Goal: Information Seeking & Learning: Learn about a topic

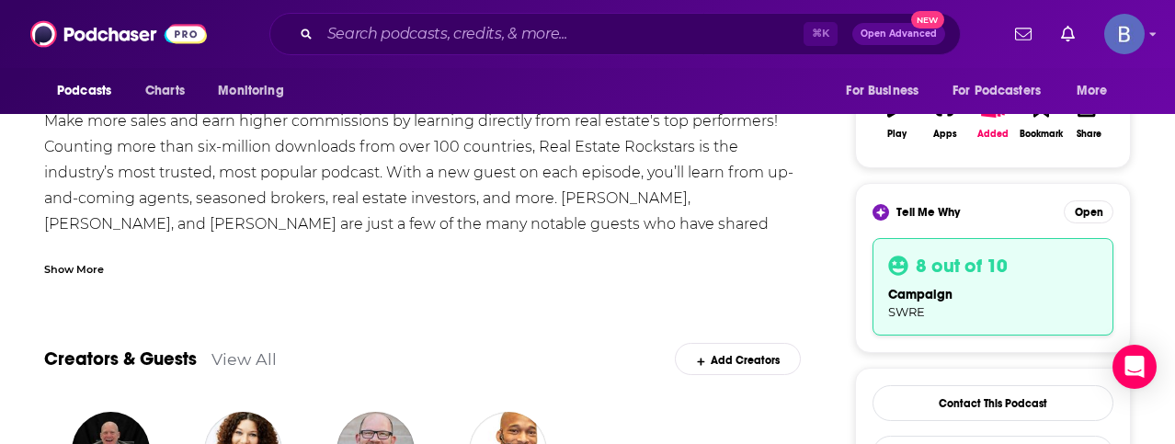
scroll to position [337, 0]
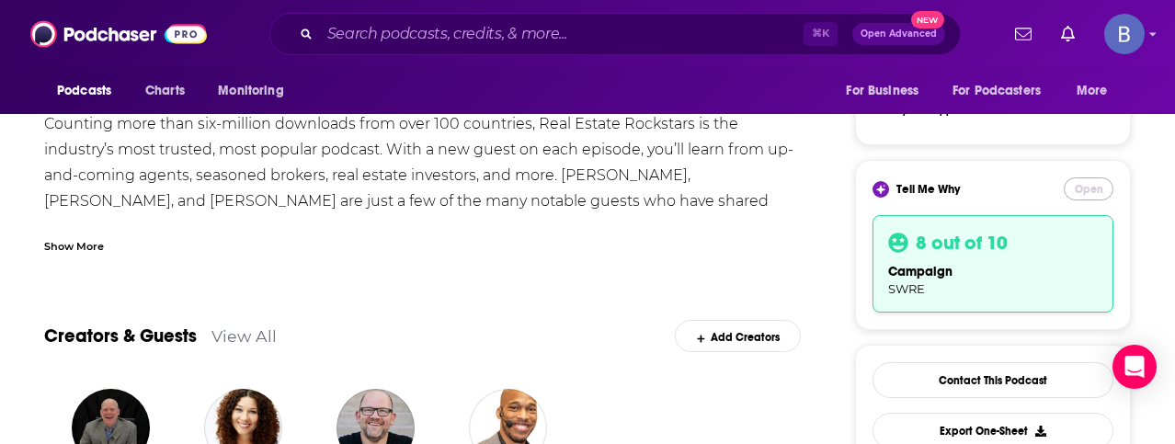
click at [1081, 185] on button "Open" at bounding box center [1089, 189] width 50 height 23
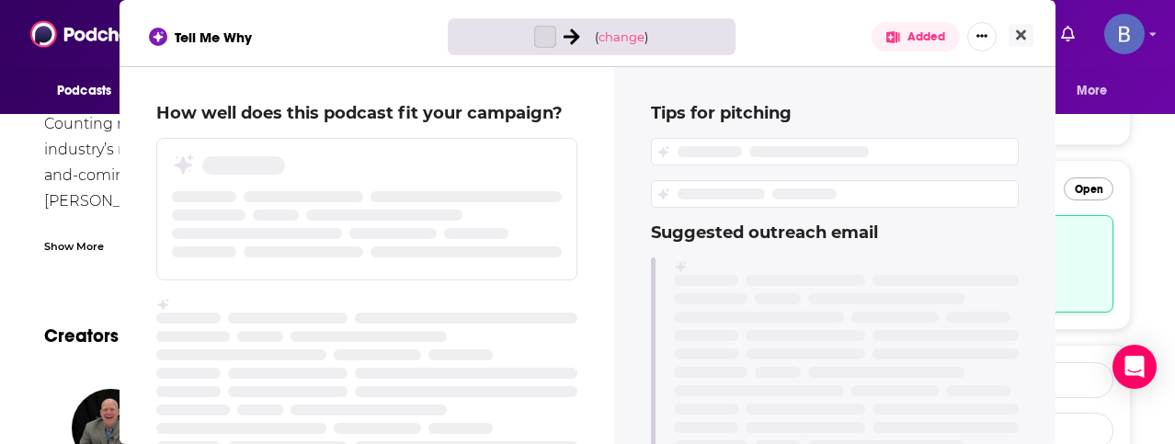
scroll to position [0, 0]
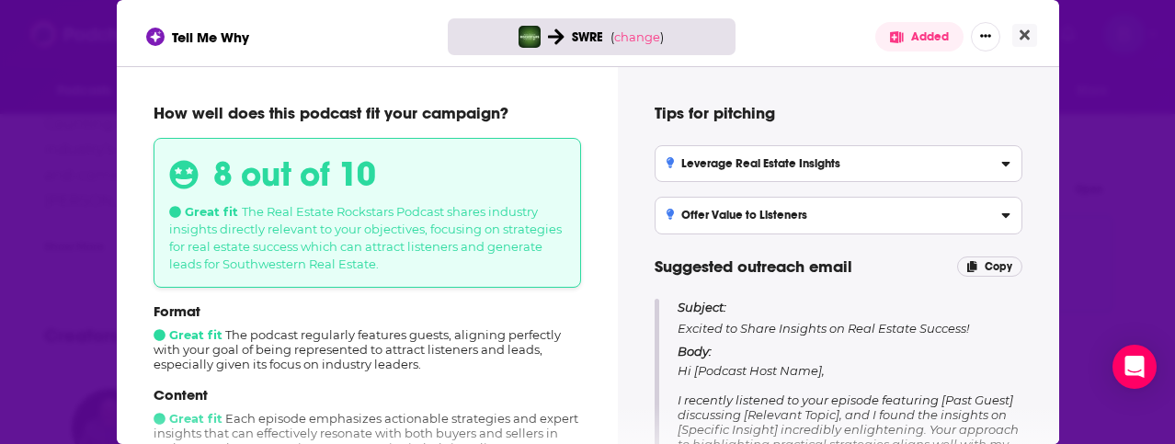
click at [992, 264] on span "Copy" at bounding box center [999, 266] width 28 height 13
click at [1020, 38] on icon "Close" at bounding box center [1025, 35] width 10 height 15
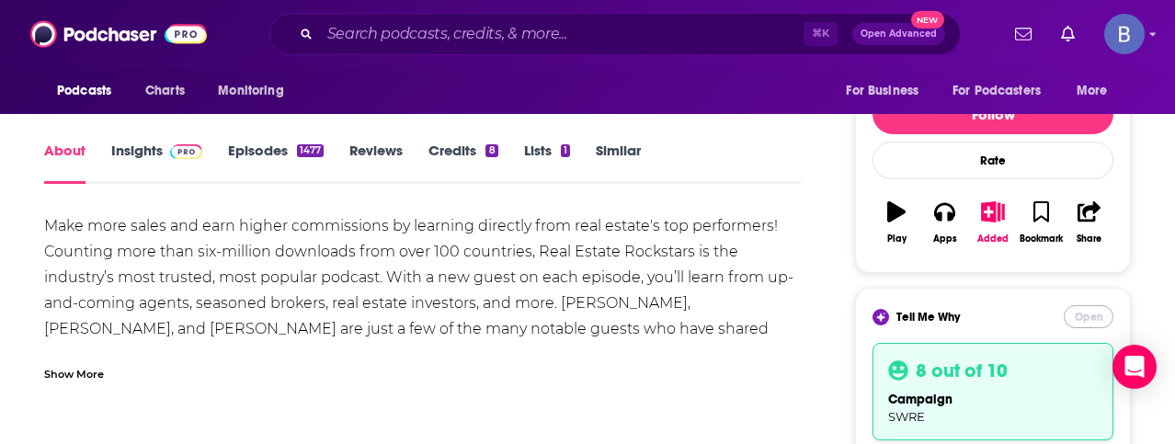
scroll to position [216, 0]
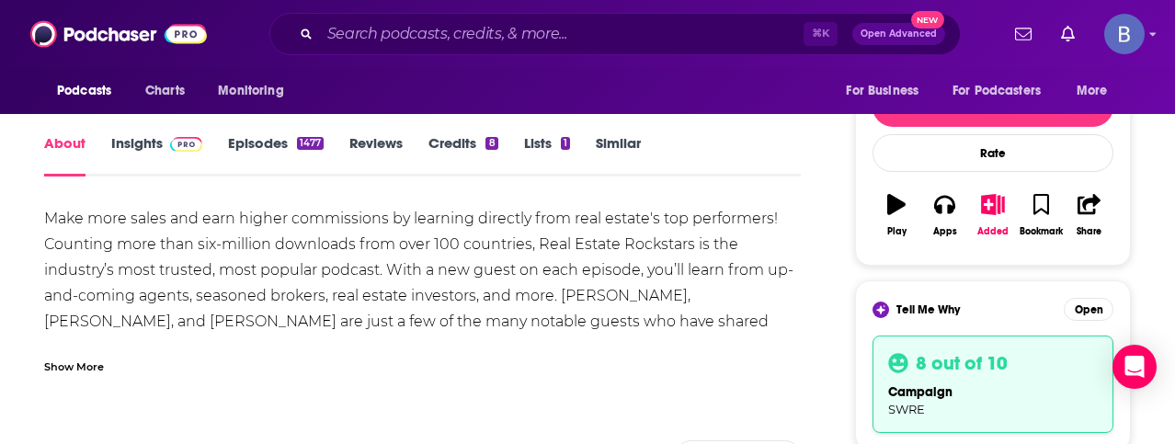
click at [152, 149] on link "Insights" at bounding box center [156, 155] width 91 height 42
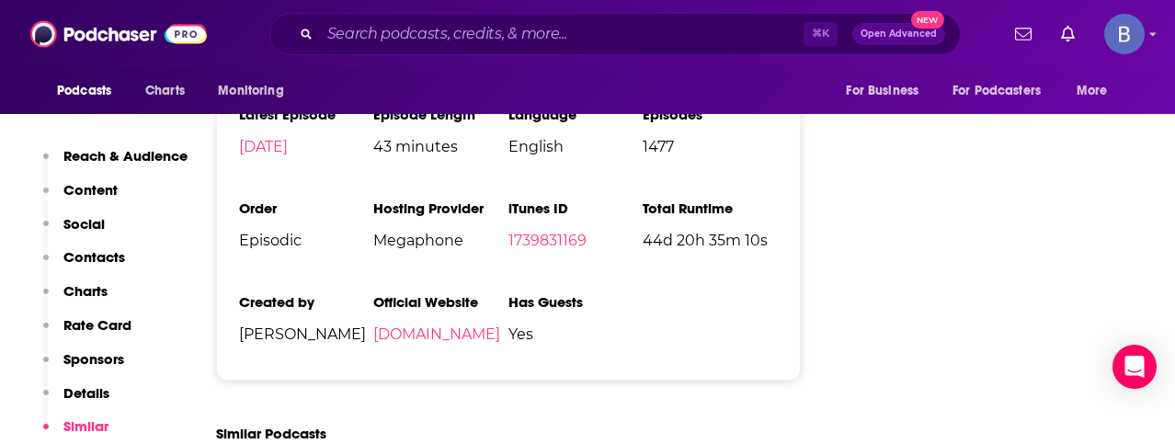
scroll to position [3228, 0]
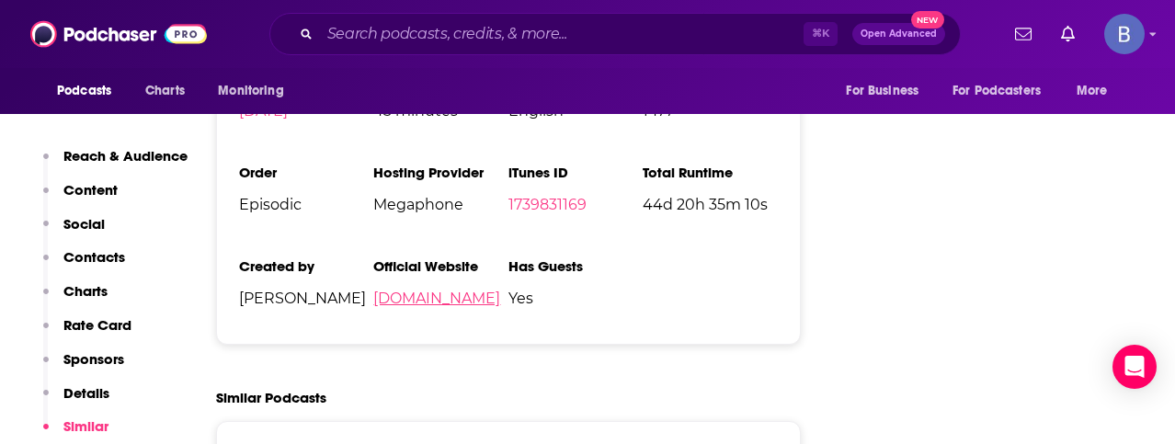
click at [441, 290] on link "realestaterockstarsnetwork.com" at bounding box center [436, 298] width 127 height 17
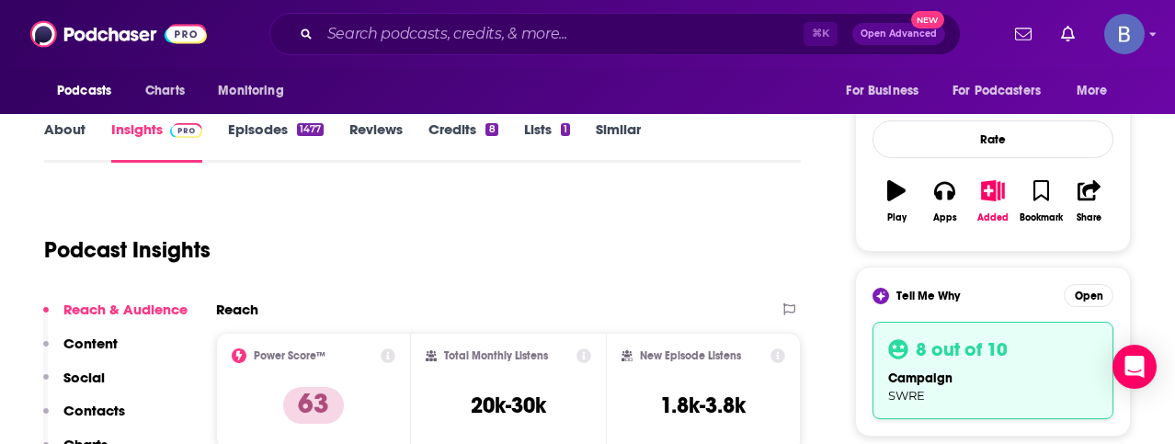
scroll to position [212, 0]
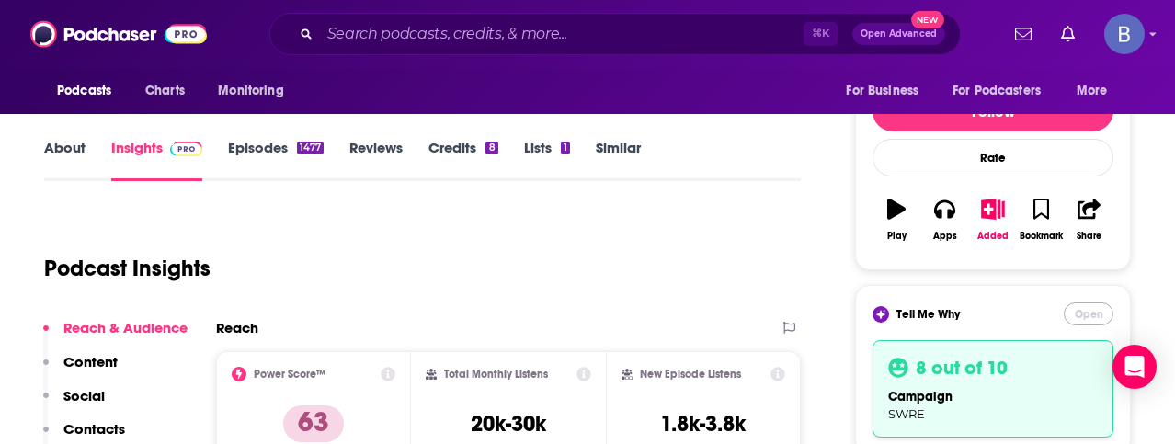
click at [1085, 305] on button "Open" at bounding box center [1089, 314] width 50 height 23
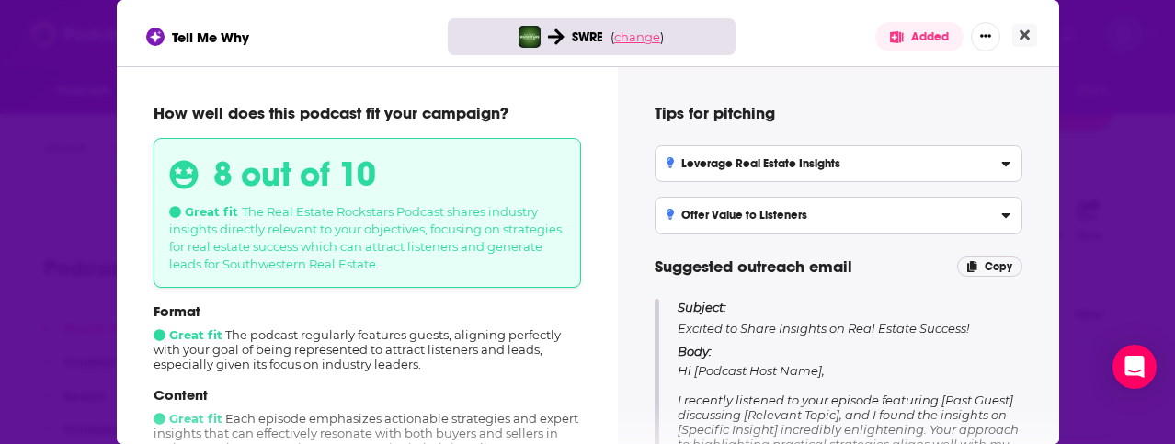
click at [631, 40] on span "change" at bounding box center [637, 36] width 46 height 15
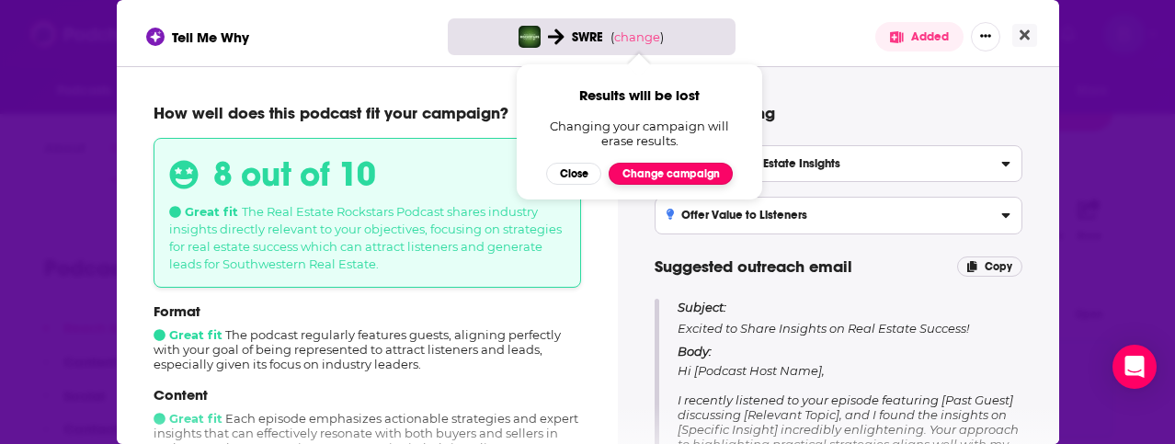
click at [658, 177] on button "Change campaign" at bounding box center [671, 174] width 124 height 22
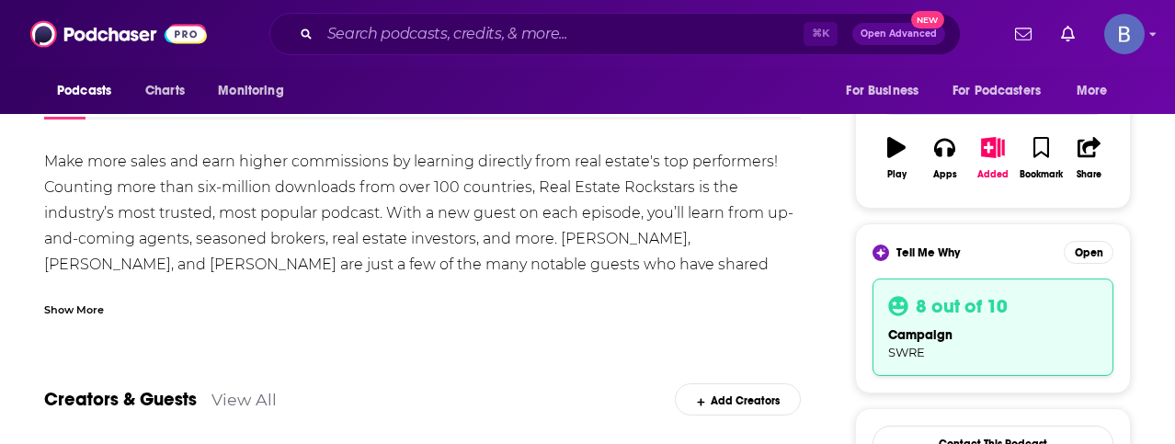
scroll to position [275, 0]
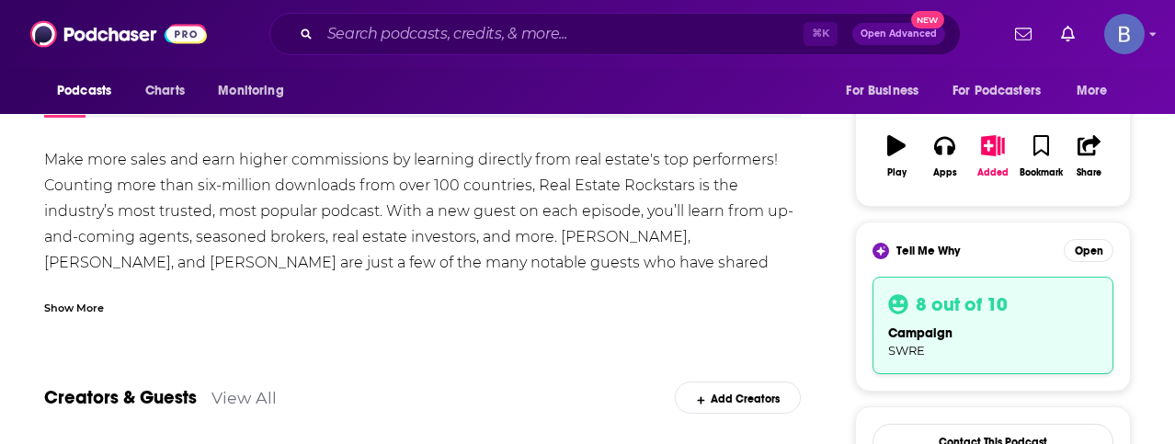
click at [916, 293] on h3 "8 out of 10" at bounding box center [962, 304] width 92 height 24
click at [922, 244] on span "Tell Me Why" at bounding box center [928, 251] width 63 height 15
click at [993, 315] on div "8 out of 10 campaign SWRE" at bounding box center [993, 325] width 241 height 97
click at [1071, 247] on button "Open" at bounding box center [1089, 250] width 50 height 23
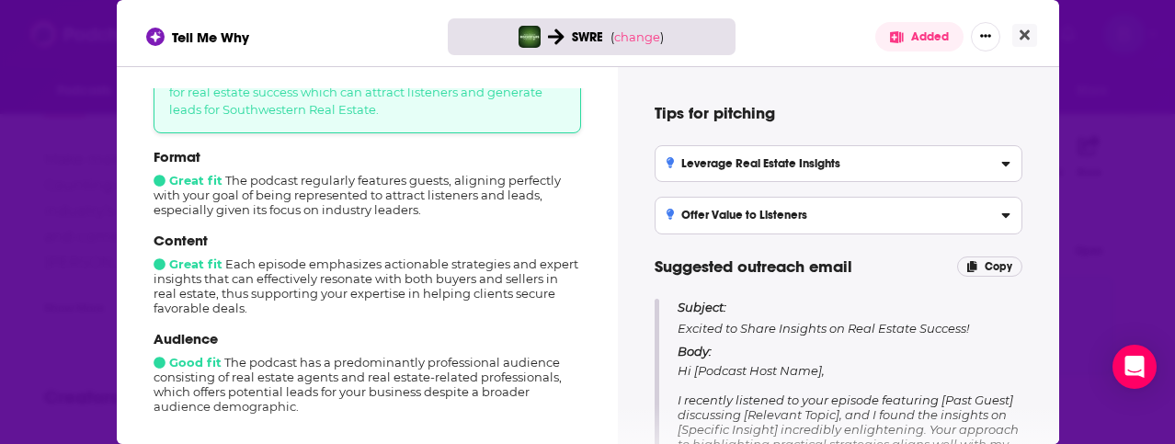
scroll to position [158, 0]
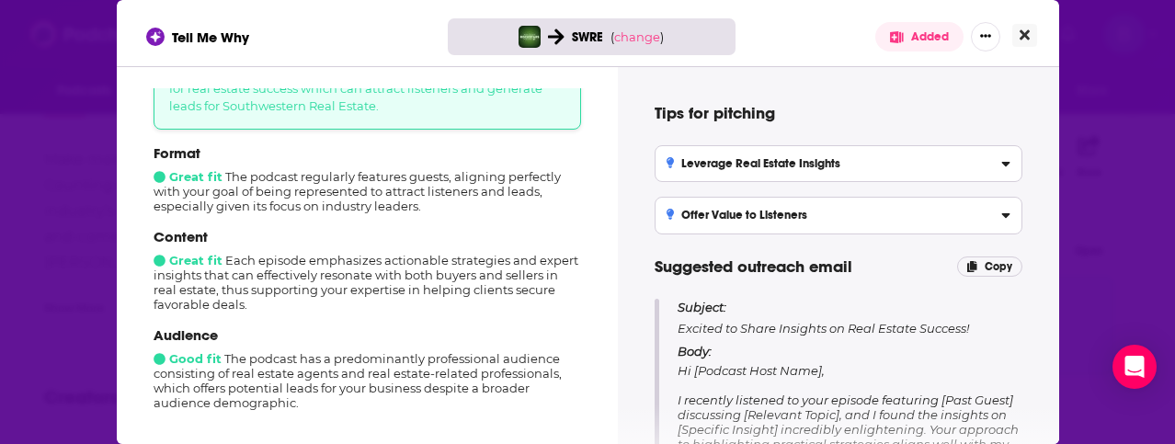
click at [1017, 34] on button "Close" at bounding box center [1025, 35] width 25 height 23
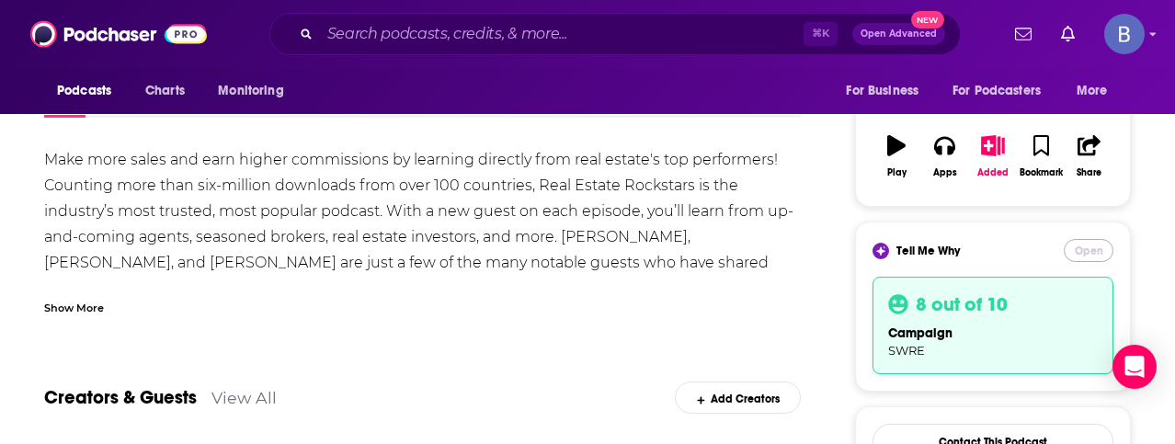
scroll to position [0, 0]
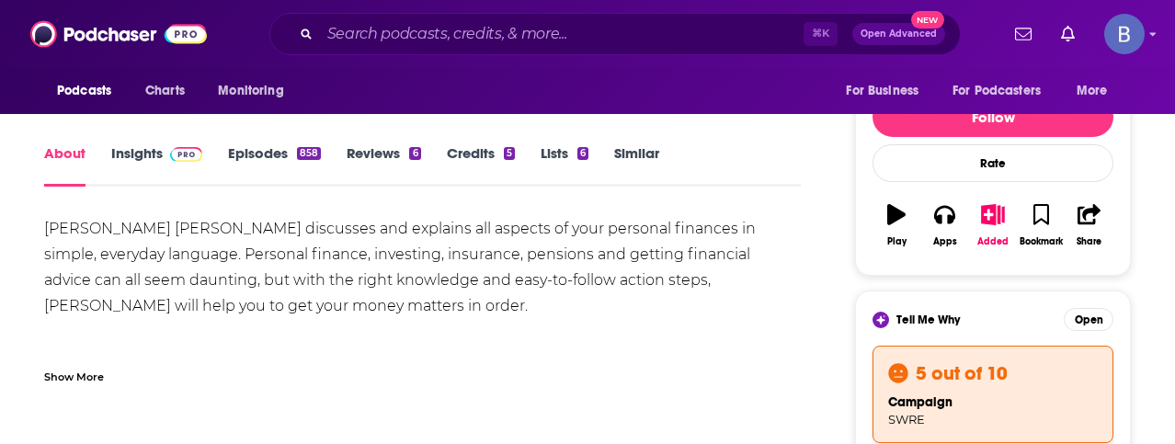
scroll to position [208, 0]
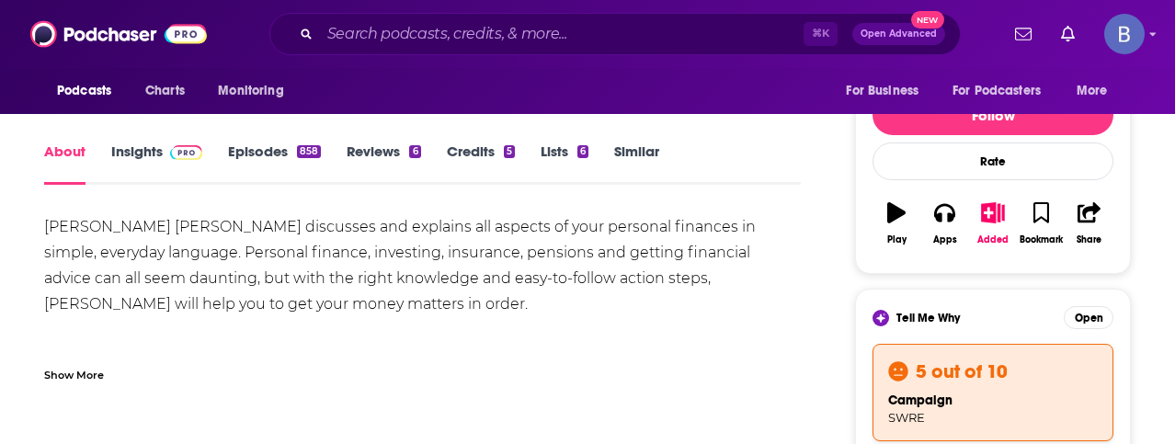
click at [153, 147] on link "Insights" at bounding box center [156, 164] width 91 height 42
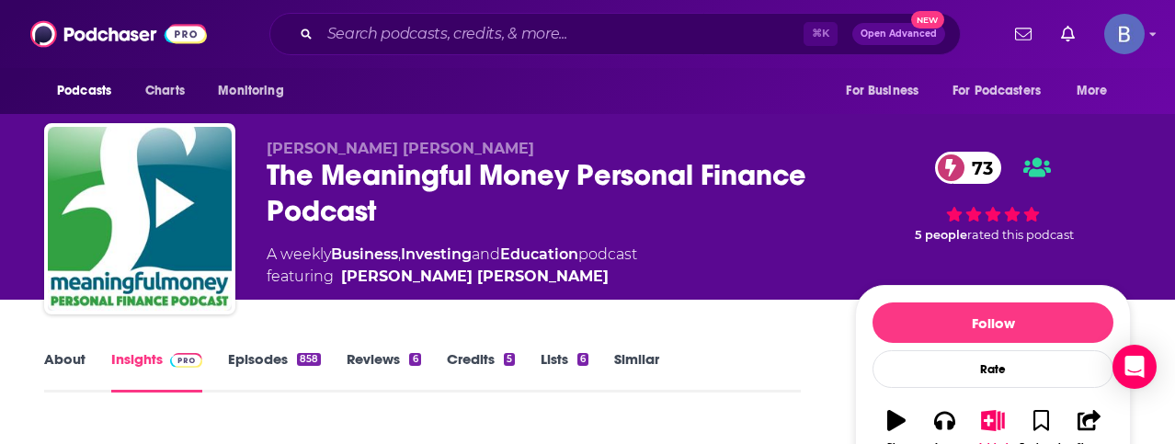
click at [269, 363] on link "Episodes 858" at bounding box center [274, 371] width 93 height 42
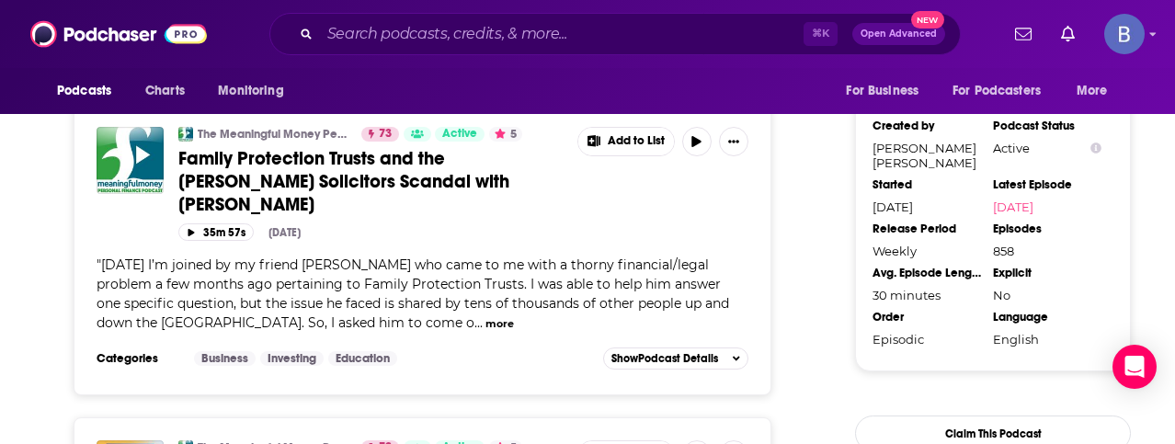
scroll to position [2112, 0]
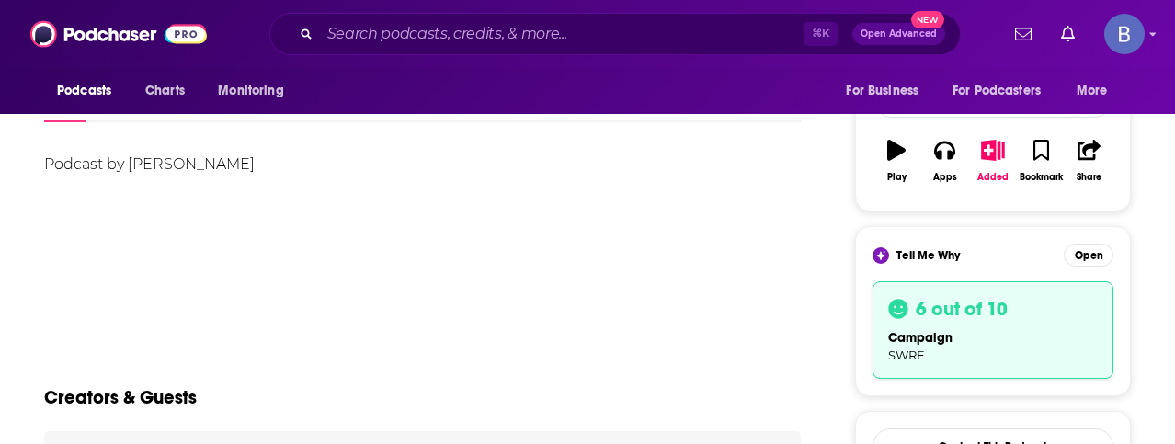
scroll to position [246, 0]
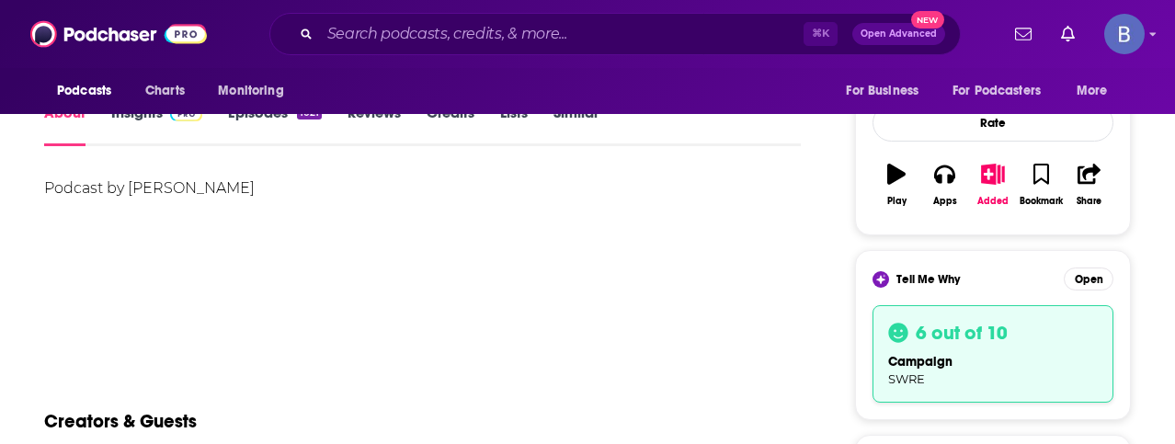
click at [137, 120] on link "Insights" at bounding box center [156, 125] width 91 height 42
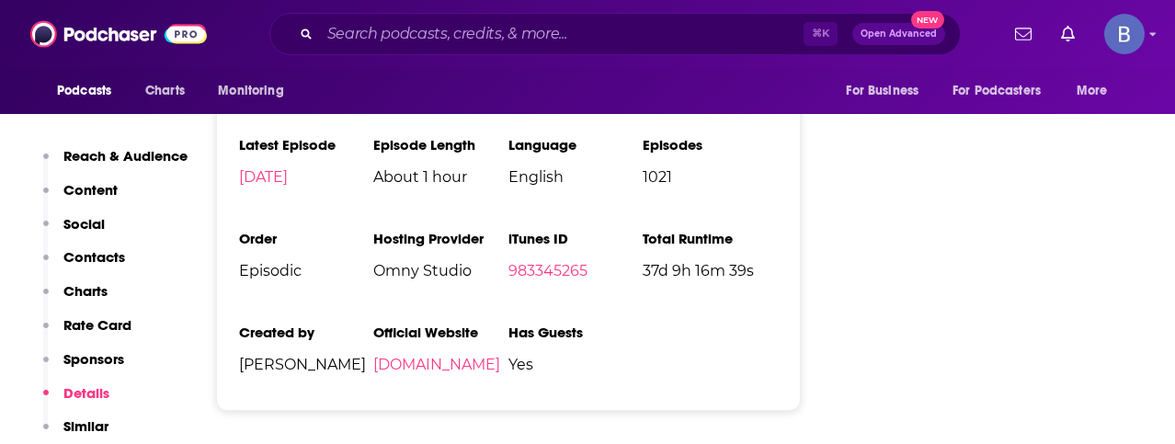
scroll to position [2710, 0]
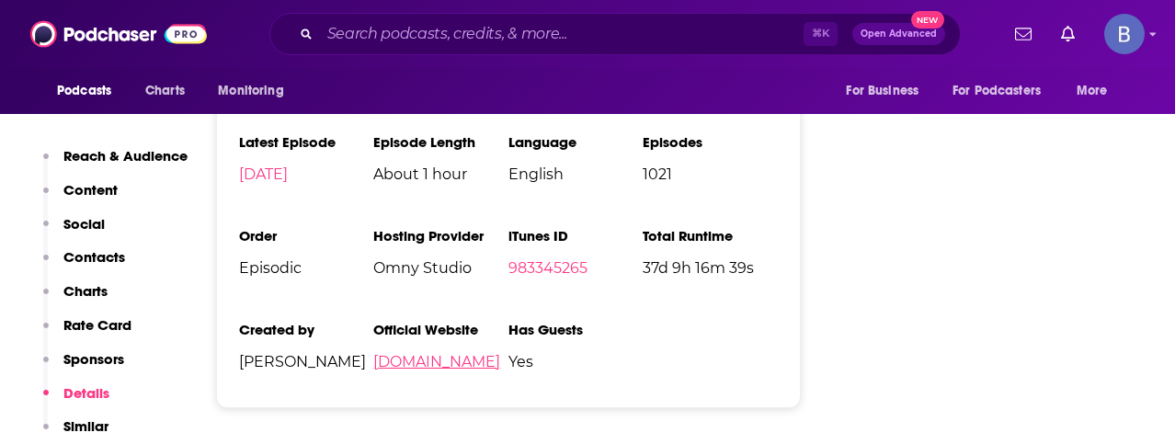
click at [440, 353] on link "dottieherman.com" at bounding box center [436, 361] width 127 height 17
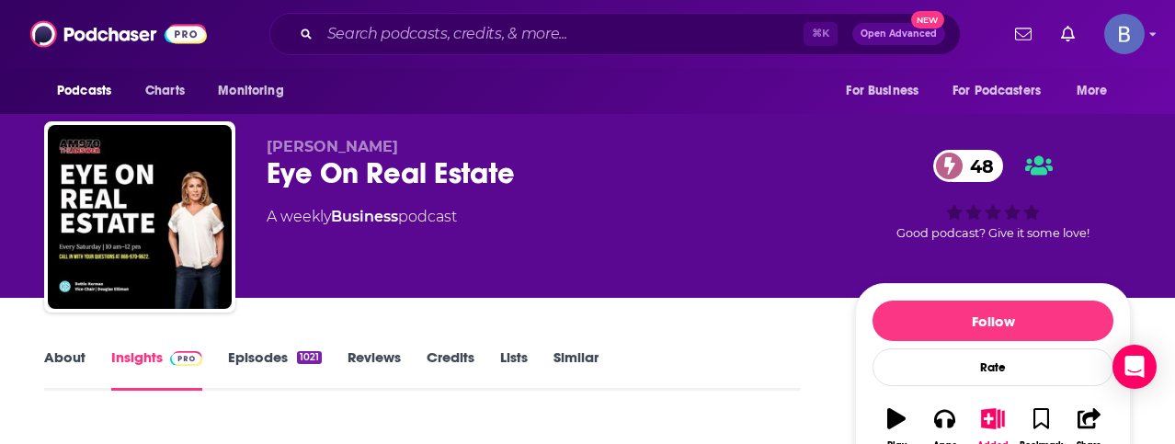
scroll to position [0, 0]
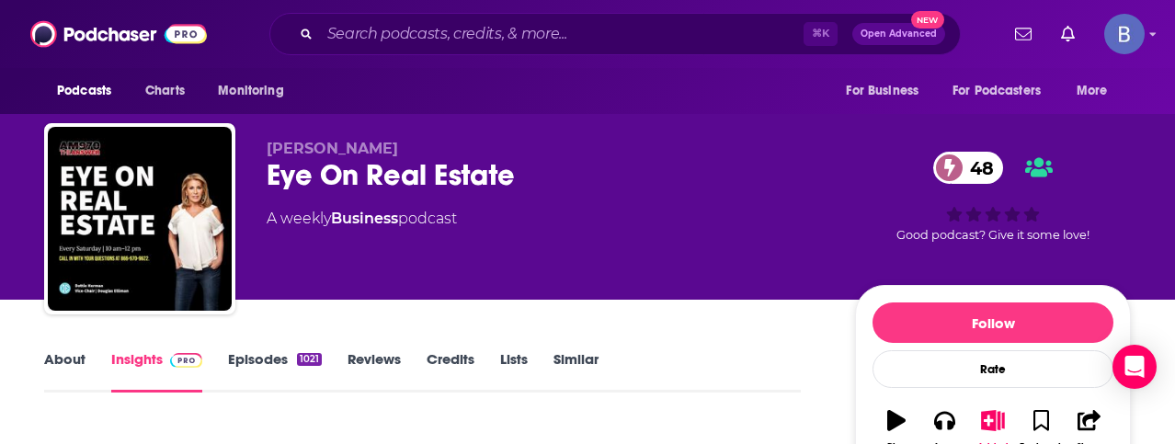
click at [253, 361] on link "Episodes 1021" at bounding box center [275, 371] width 94 height 42
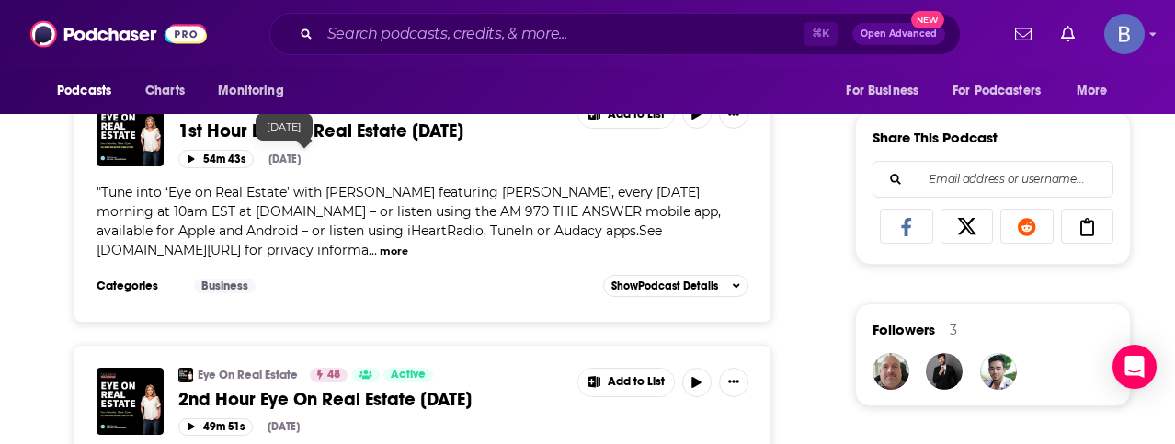
scroll to position [1267, 0]
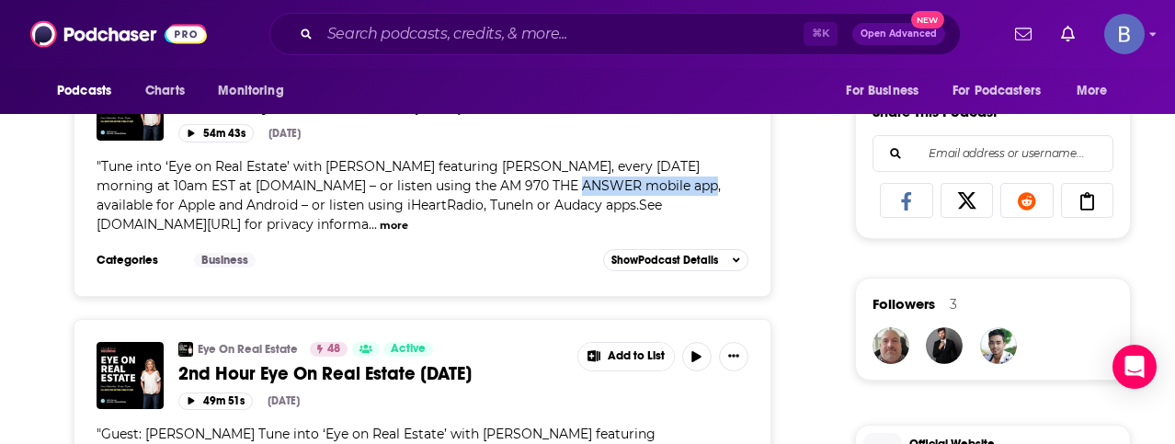
drag, startPoint x: 506, startPoint y: 178, endPoint x: 645, endPoint y: 182, distance: 139.0
click at [645, 182] on span "Tune into ‘Eye on Real Estate’ with Dottie Herman featuring Lucas Ferrara, ever…" at bounding box center [409, 195] width 624 height 74
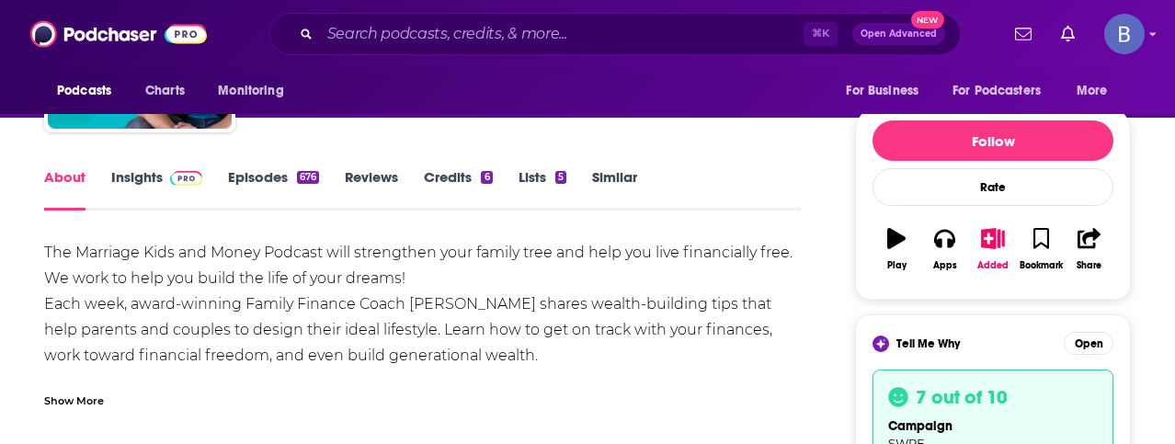
scroll to position [177, 0]
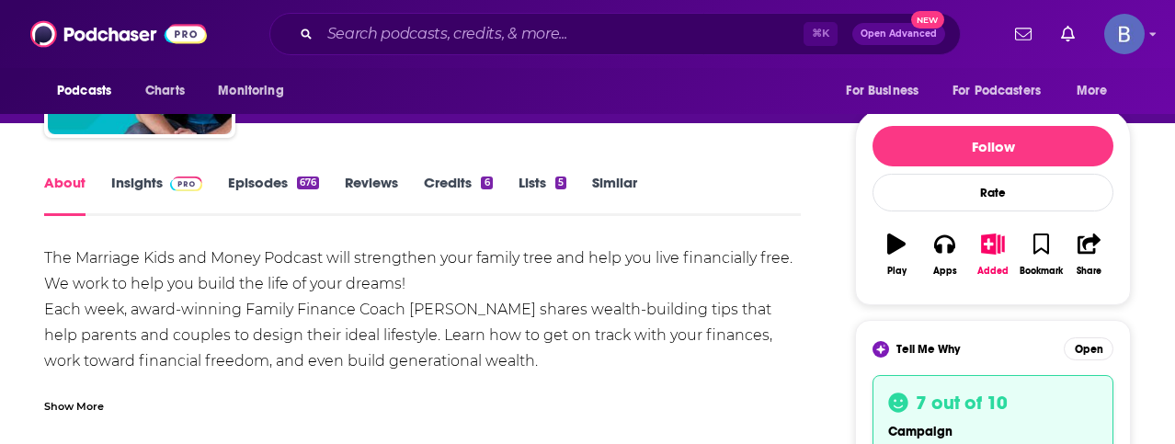
click at [126, 185] on link "Insights" at bounding box center [156, 195] width 91 height 42
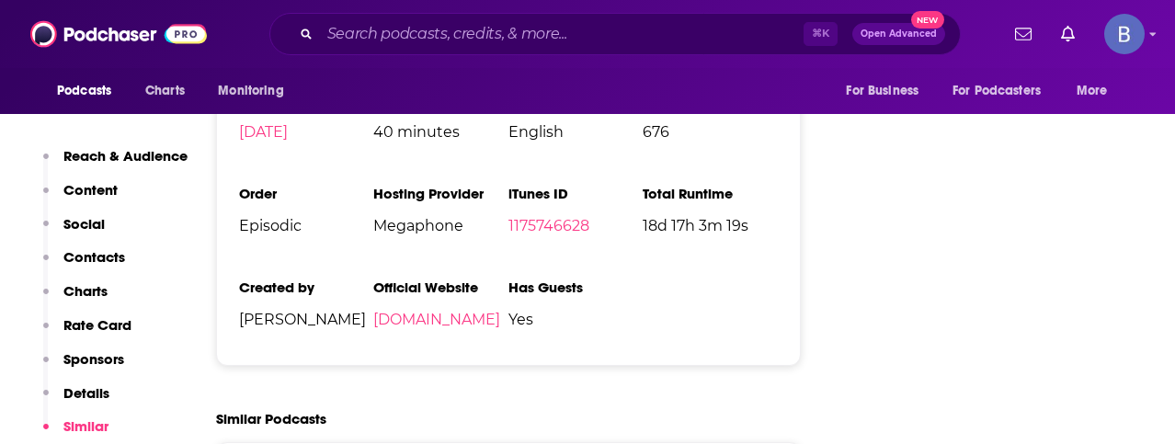
scroll to position [3088, 0]
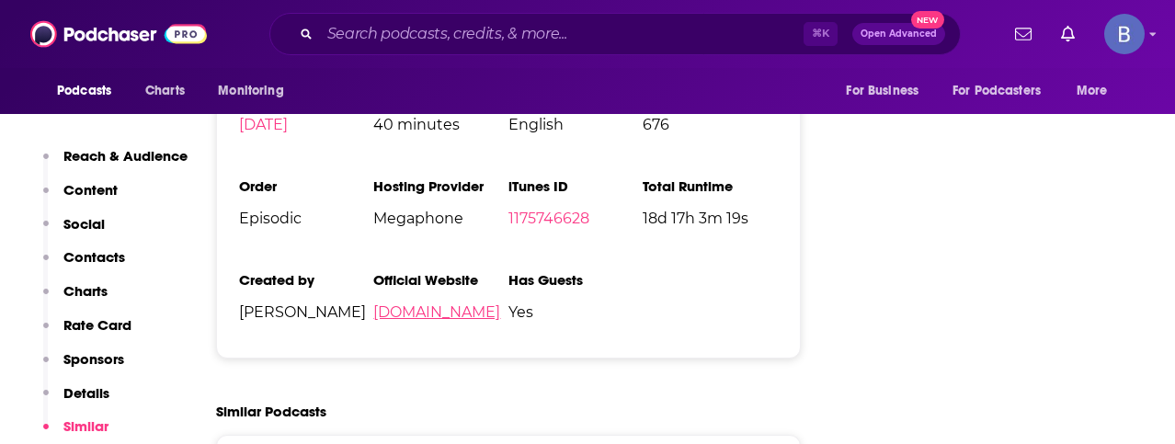
click at [478, 304] on link "marriagekidsandmoney.com" at bounding box center [436, 312] width 127 height 17
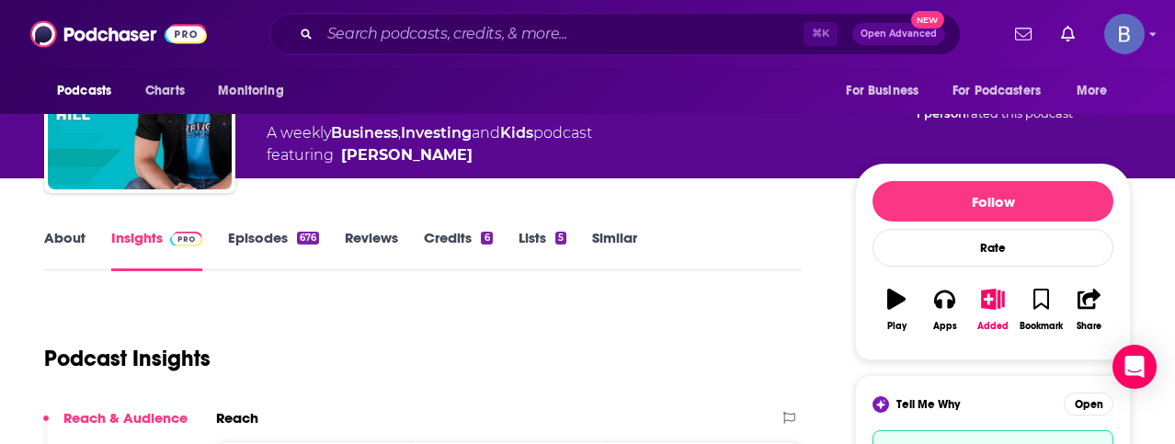
scroll to position [222, 0]
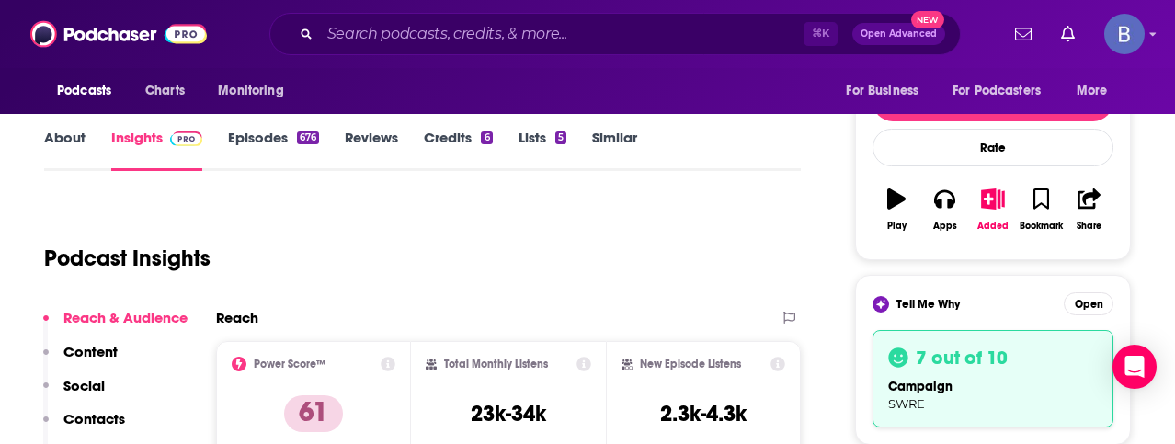
click at [76, 144] on link "About" at bounding box center [64, 150] width 41 height 42
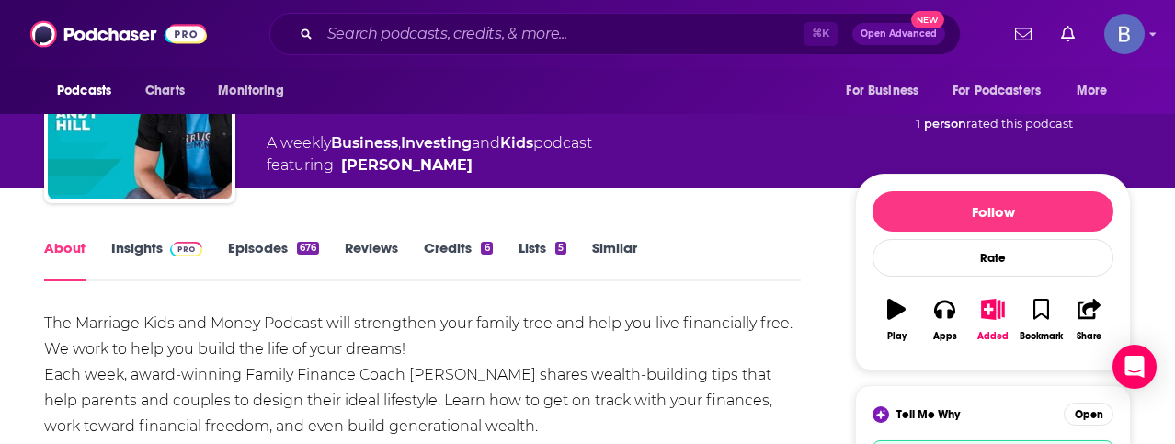
scroll to position [22, 0]
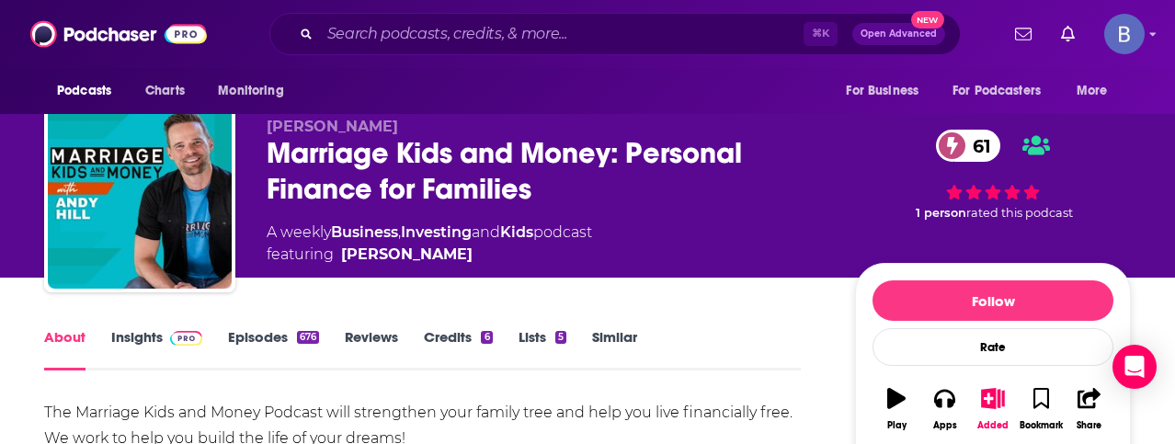
click at [140, 335] on link "Insights" at bounding box center [156, 349] width 91 height 42
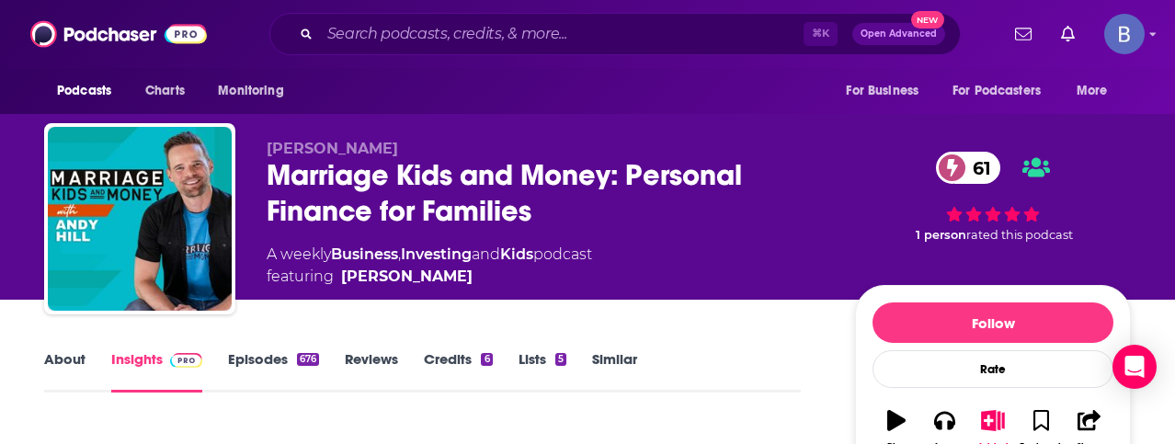
click at [257, 364] on link "Episodes 676" at bounding box center [273, 371] width 91 height 42
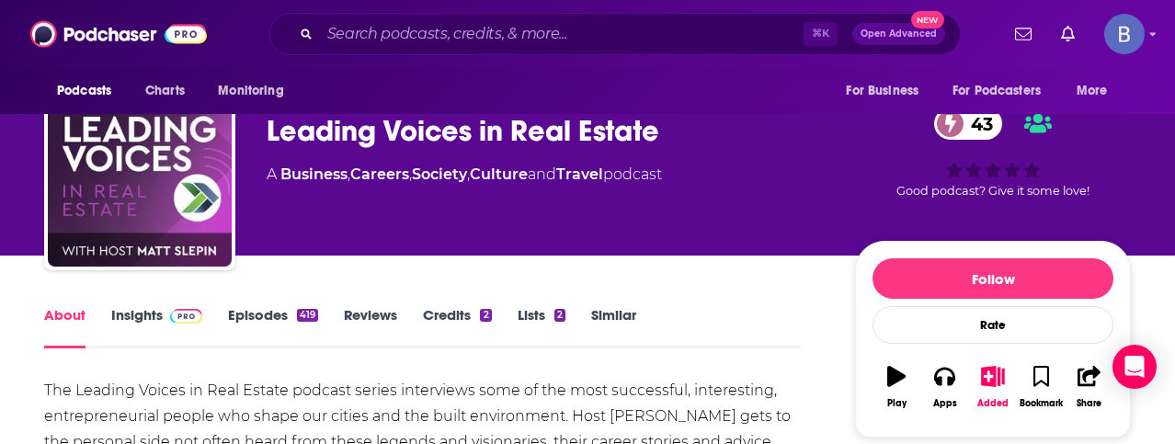
scroll to position [40, 0]
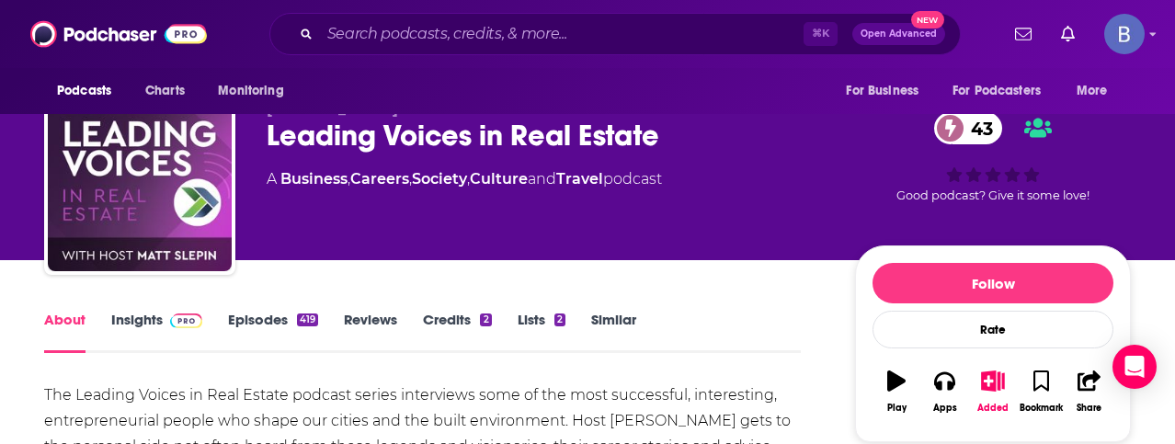
click at [262, 326] on link "Episodes 419" at bounding box center [273, 332] width 90 height 42
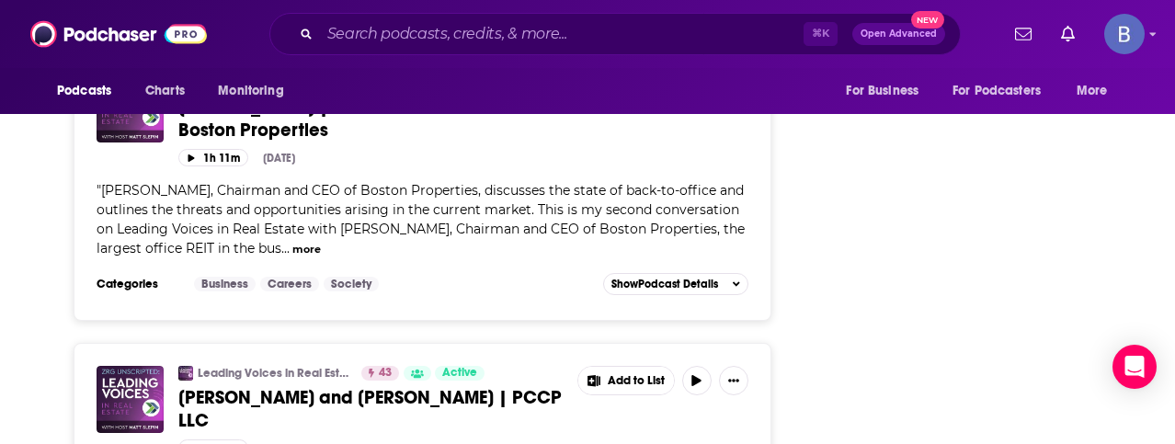
scroll to position [3915, 0]
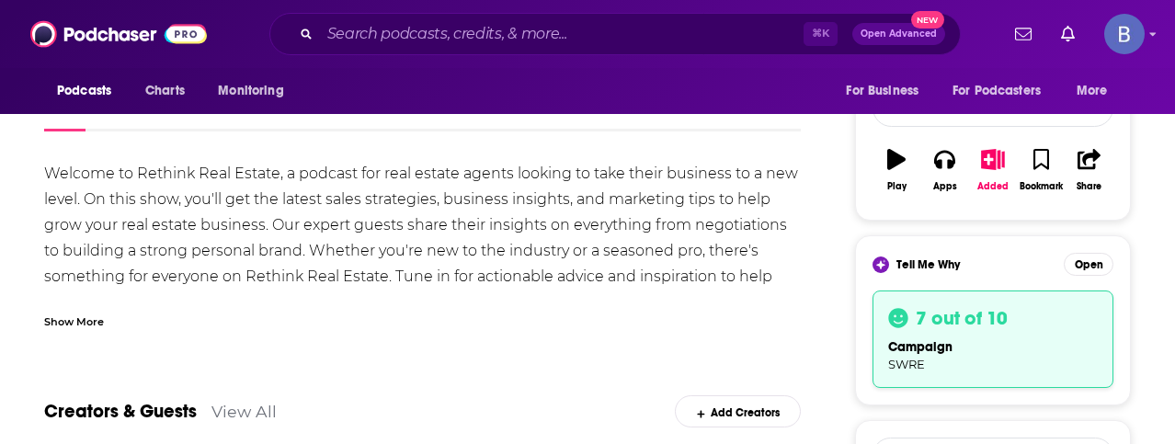
scroll to position [274, 0]
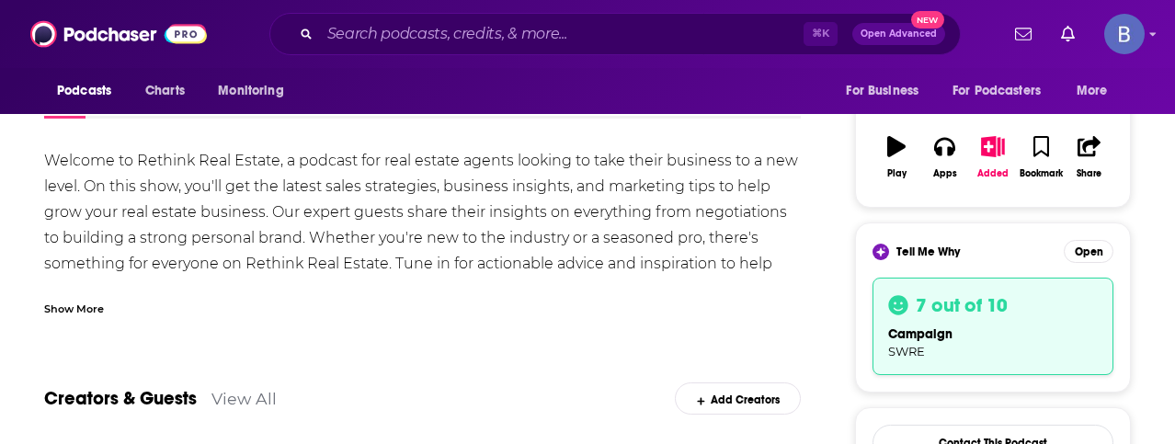
click at [78, 307] on div "Show More" at bounding box center [74, 307] width 60 height 17
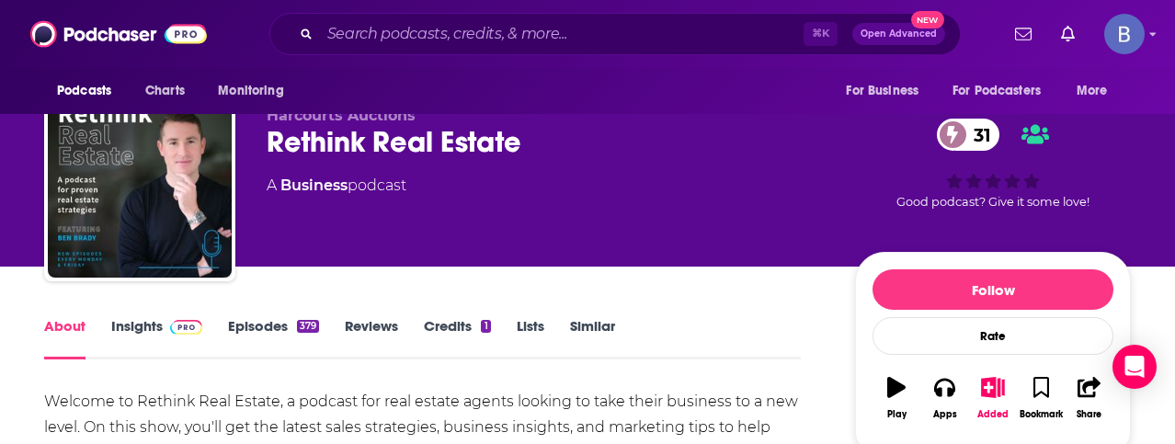
scroll to position [0, 0]
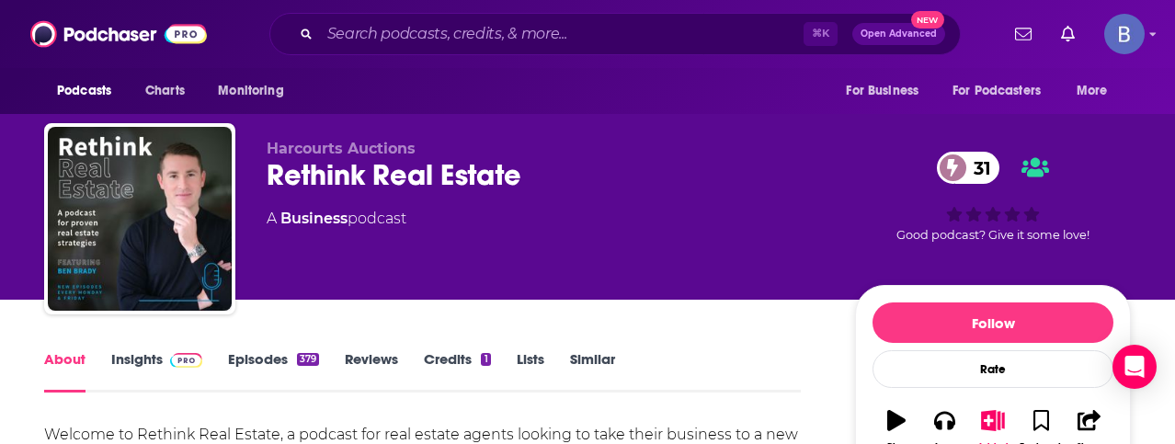
click at [256, 361] on link "Episodes 379" at bounding box center [273, 371] width 91 height 42
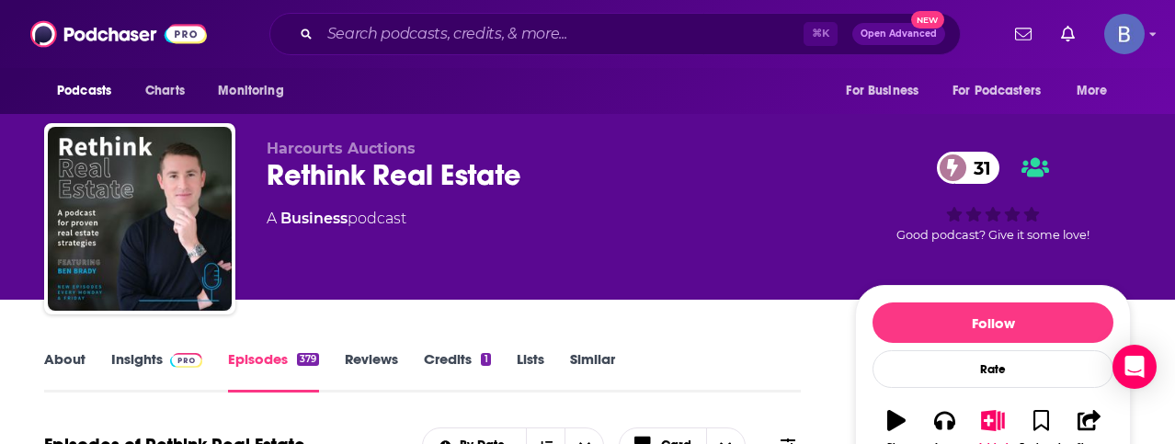
click at [147, 356] on link "Insights" at bounding box center [156, 371] width 91 height 42
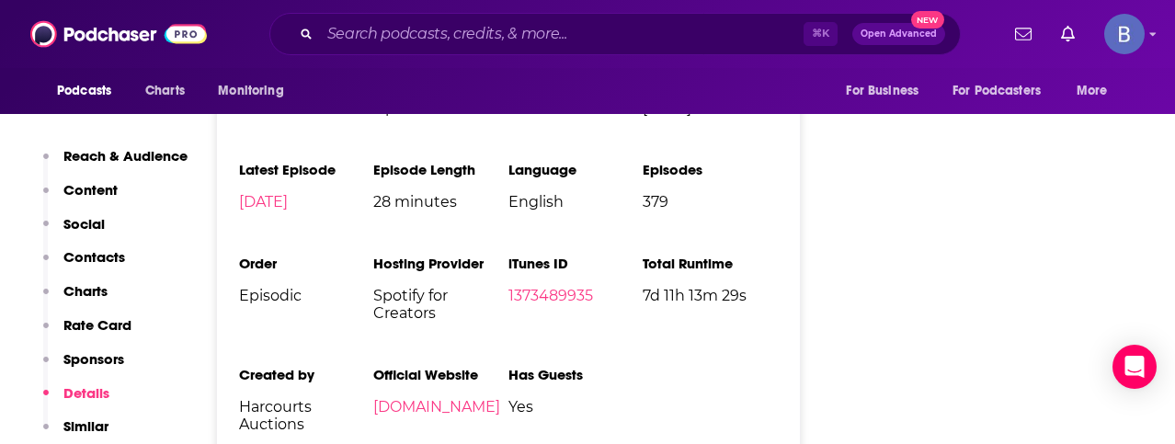
scroll to position [2673, 0]
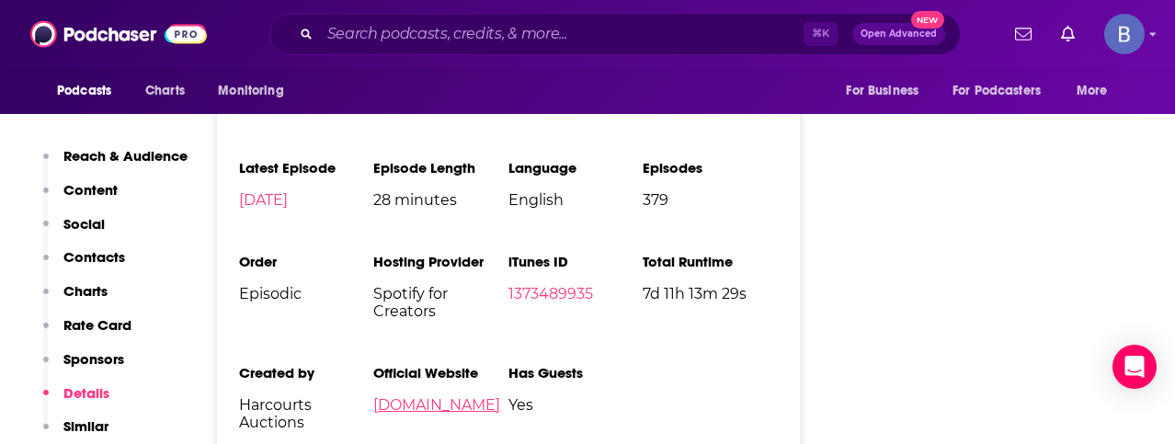
click at [411, 396] on link "harcourtsauctions.com" at bounding box center [436, 404] width 127 height 17
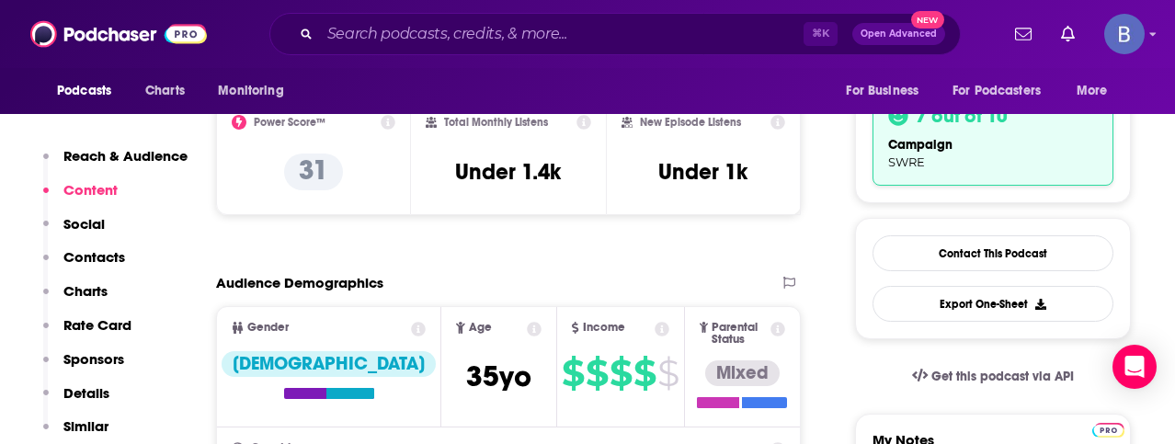
scroll to position [0, 0]
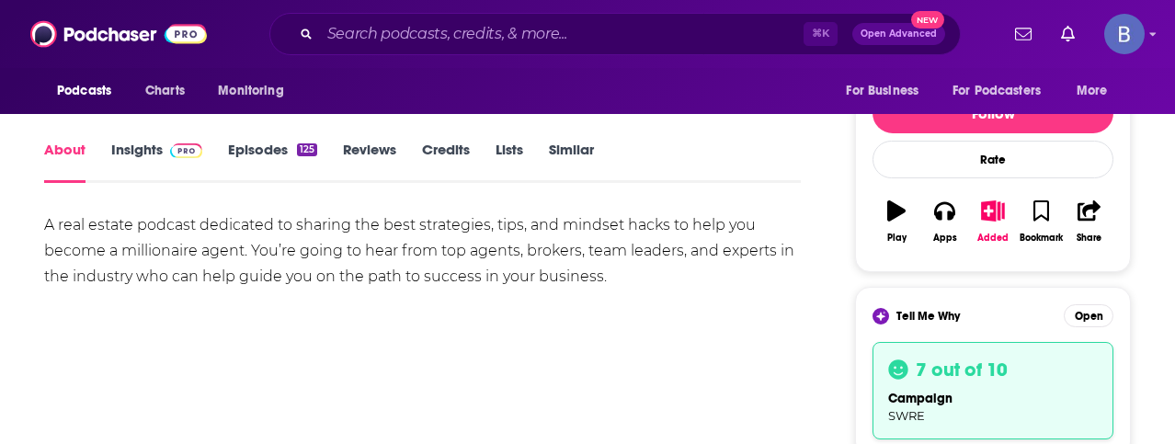
scroll to position [124, 0]
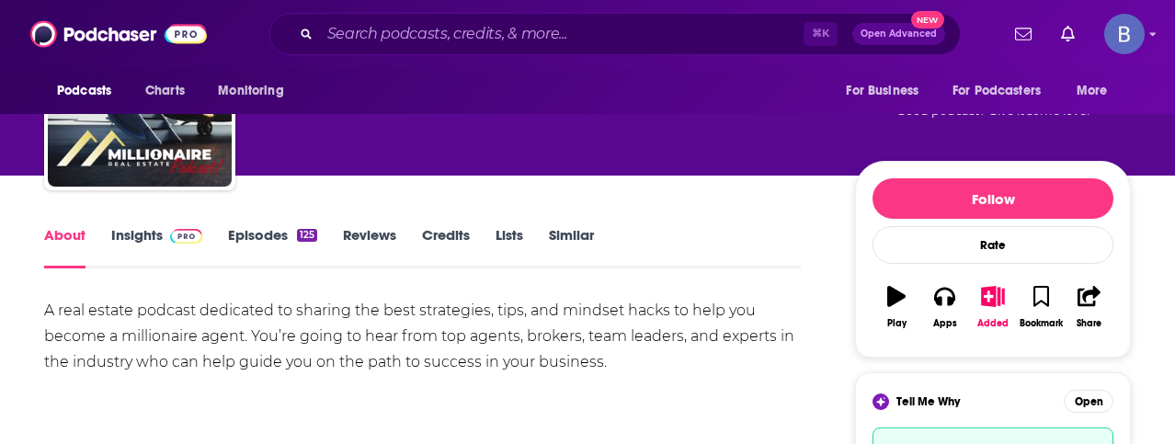
click at [139, 242] on link "Insights" at bounding box center [156, 247] width 91 height 42
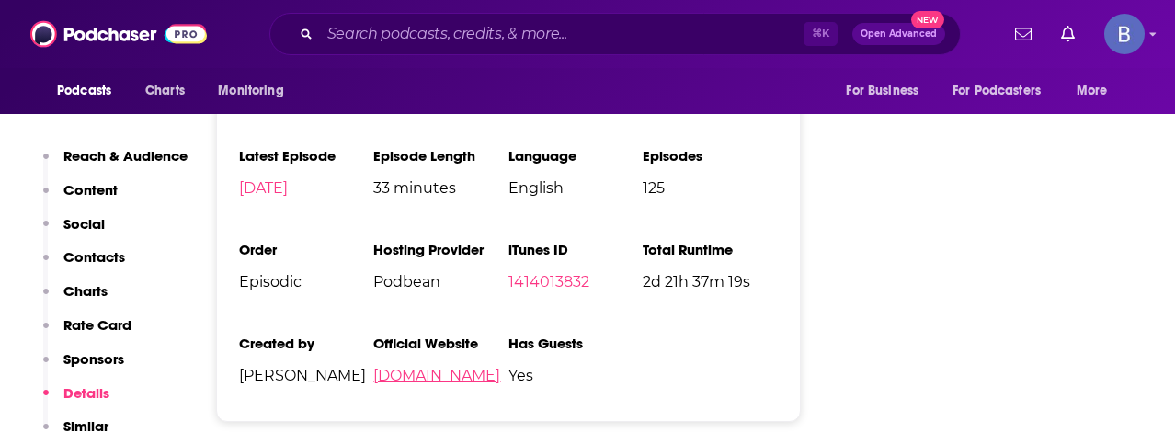
scroll to position [2781, 0]
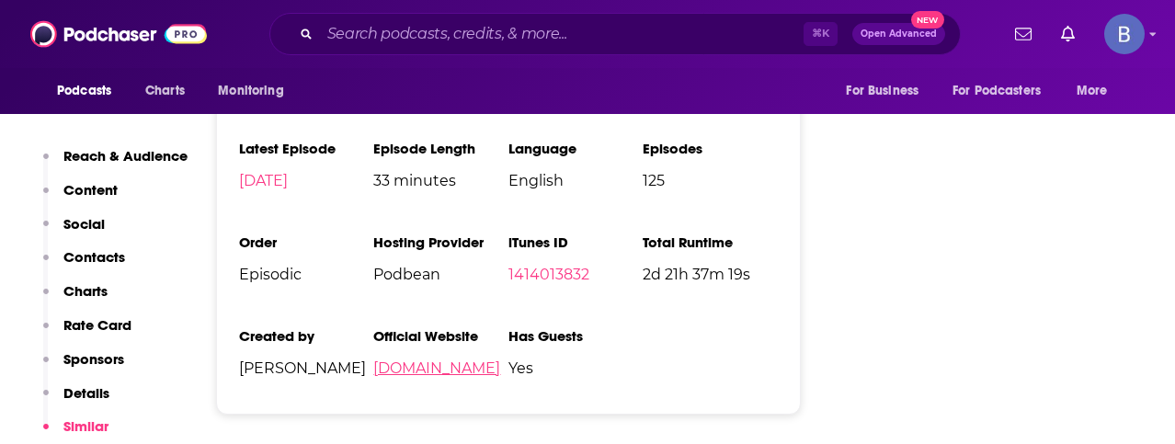
click at [441, 360] on link "[DOMAIN_NAME]" at bounding box center [436, 368] width 127 height 17
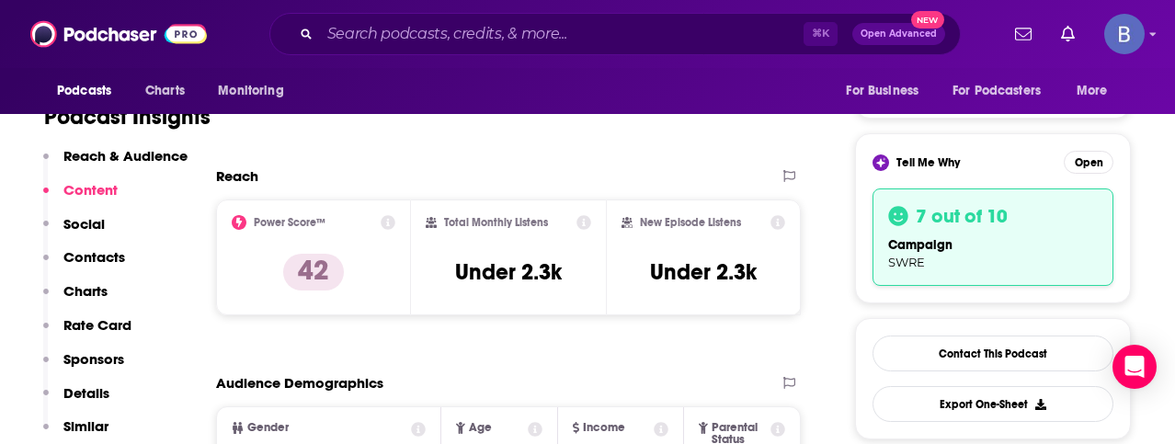
scroll to position [0, 0]
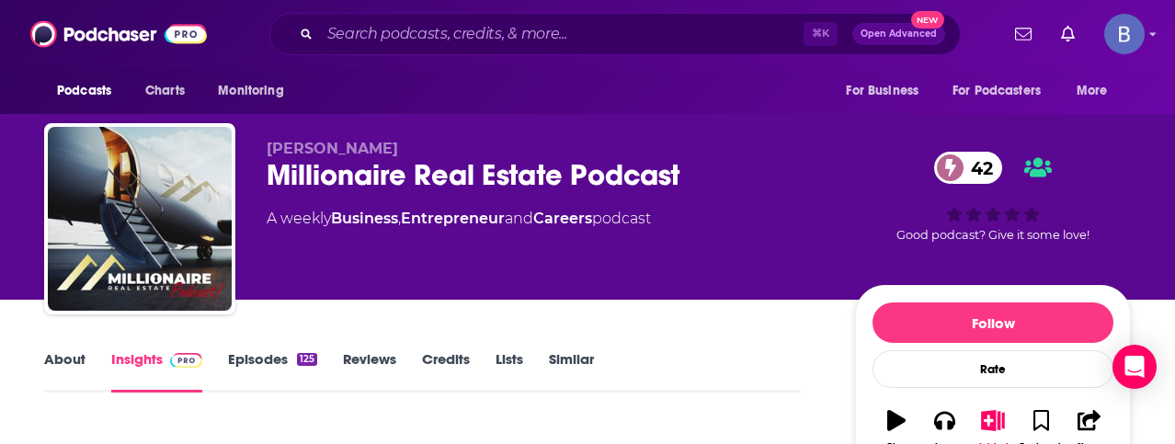
click at [68, 363] on link "About" at bounding box center [64, 371] width 41 height 42
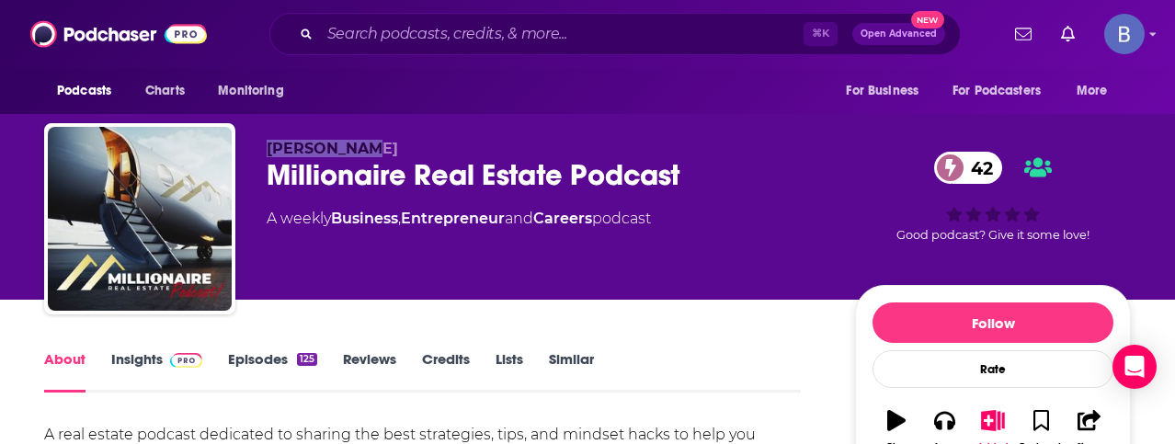
drag, startPoint x: 361, startPoint y: 153, endPoint x: 261, endPoint y: 153, distance: 99.3
click at [261, 153] on div "[PERSON_NAME] Millionaire Real Estate Podcast 42 A weekly Business , Entreprene…" at bounding box center [587, 222] width 1087 height 199
copy span "[PERSON_NAME]"
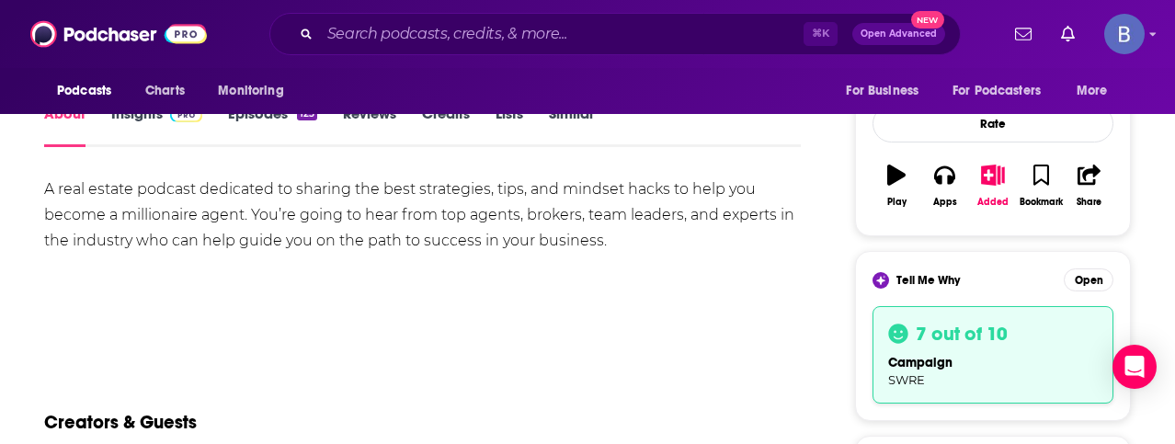
scroll to position [253, 0]
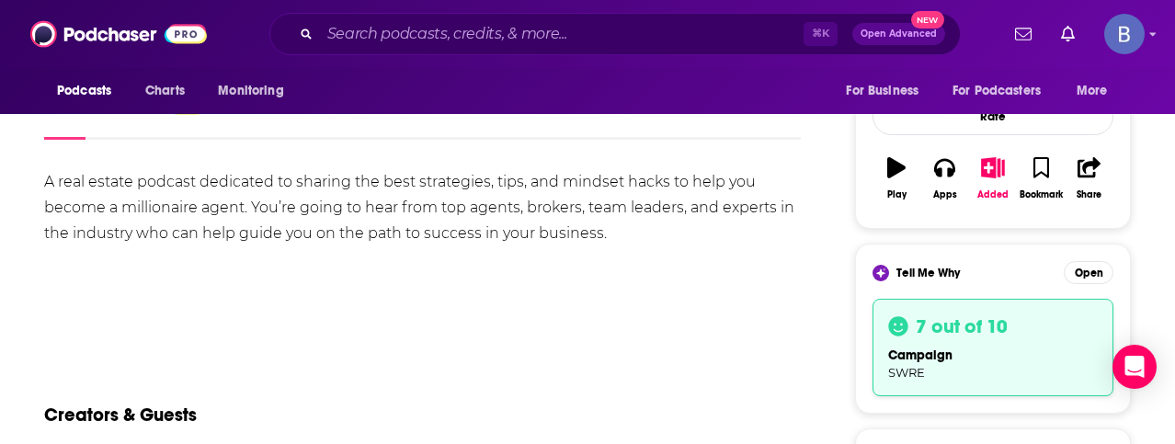
click at [986, 331] on h3 "7 out of 10" at bounding box center [962, 327] width 92 height 24
click at [986, 323] on h3 "7 out of 10" at bounding box center [962, 327] width 92 height 24
click at [1103, 268] on button "Open" at bounding box center [1089, 272] width 50 height 23
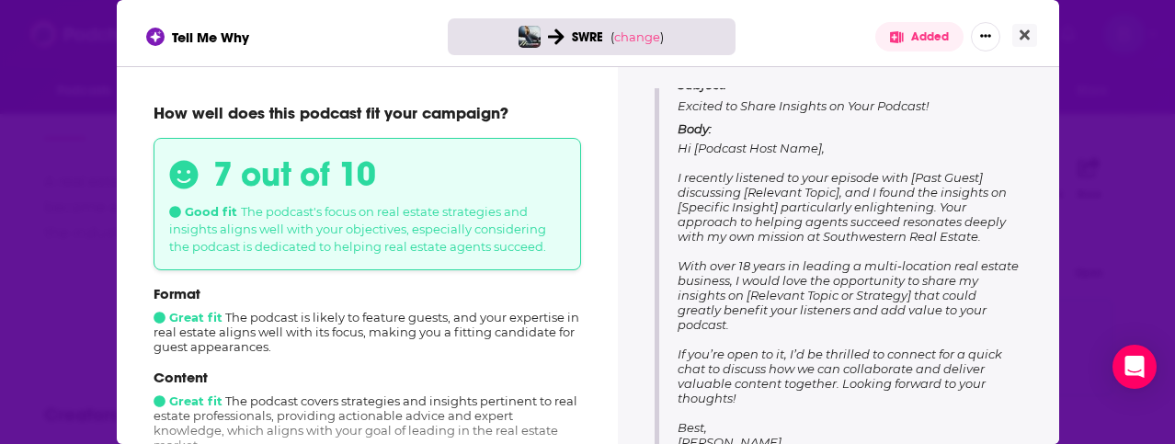
scroll to position [226, 0]
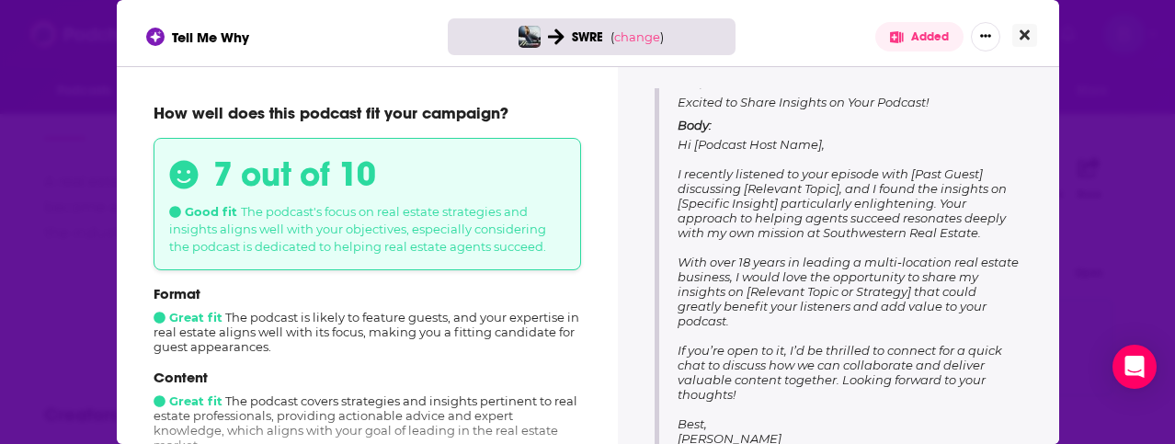
click at [1021, 36] on icon "Close" at bounding box center [1025, 35] width 10 height 15
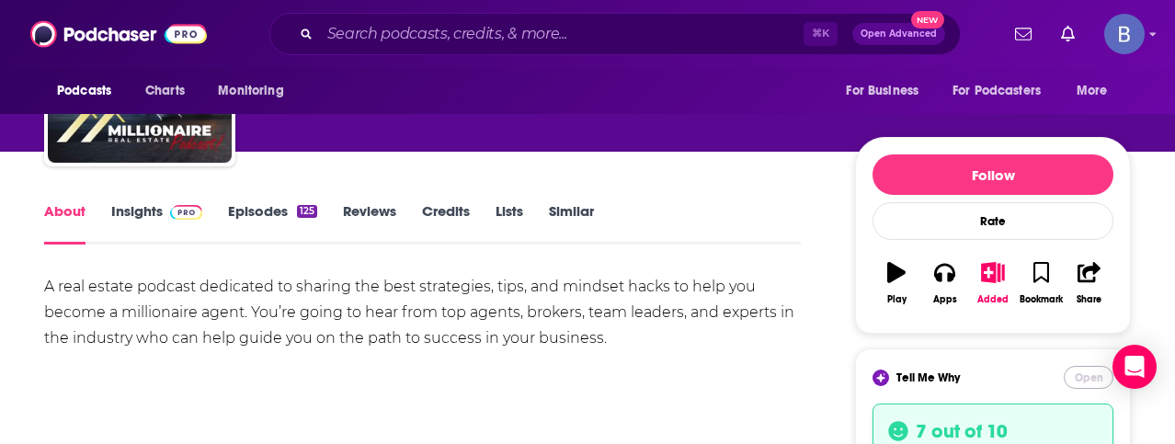
scroll to position [0, 0]
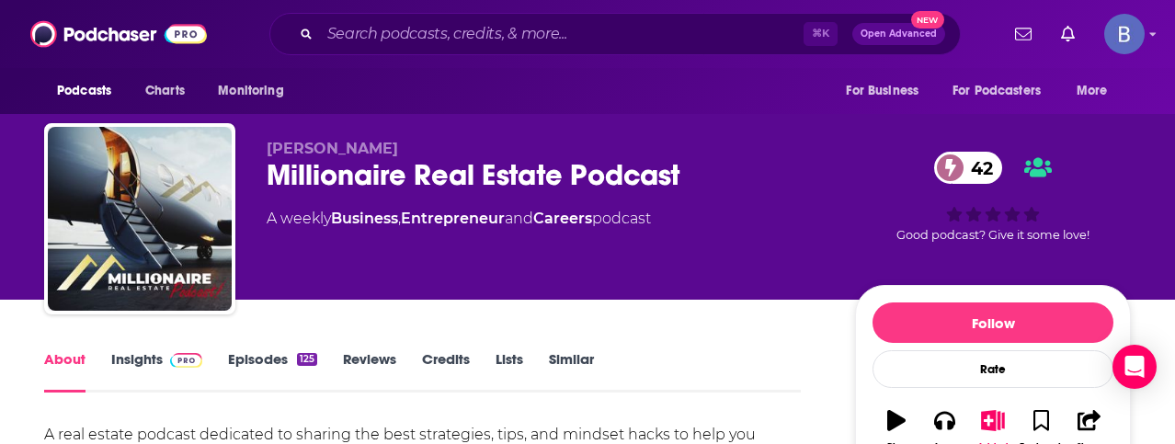
click at [132, 354] on link "Insights" at bounding box center [156, 371] width 91 height 42
